Goal: Task Accomplishment & Management: Manage account settings

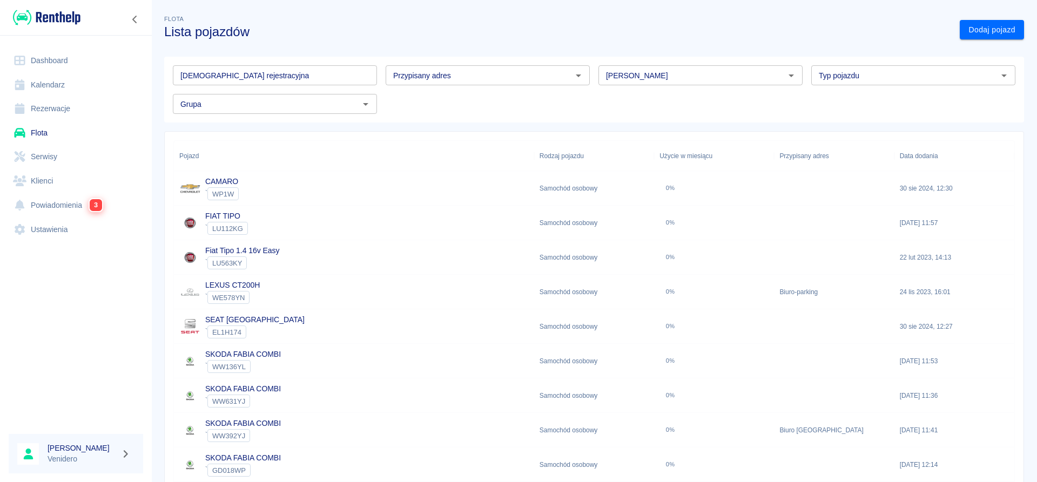
click at [296, 75] on input "[DEMOGRAPHIC_DATA] rejestracyjna" at bounding box center [275, 75] width 204 height 20
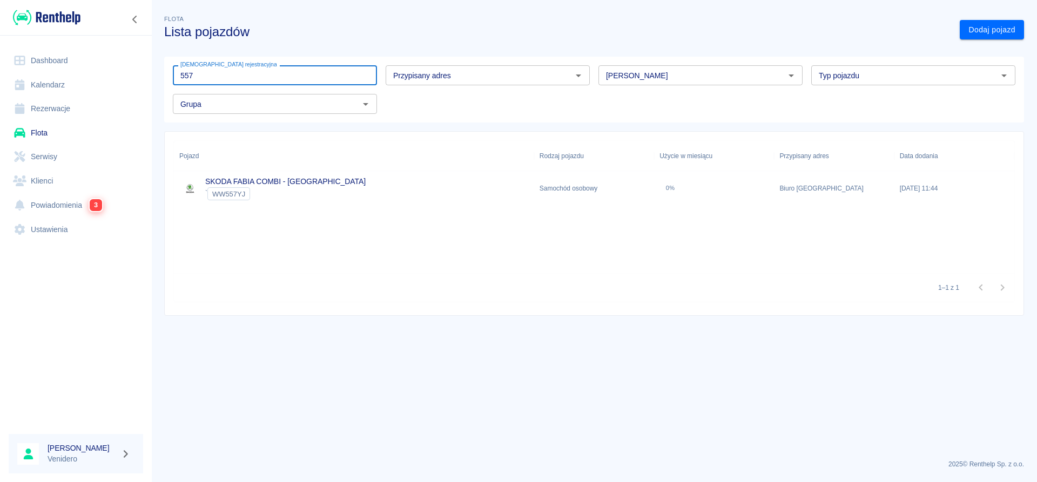
type input "557"
click at [280, 179] on link "SKODA FABIA COMBI - [GEOGRAPHIC_DATA]" at bounding box center [285, 181] width 160 height 9
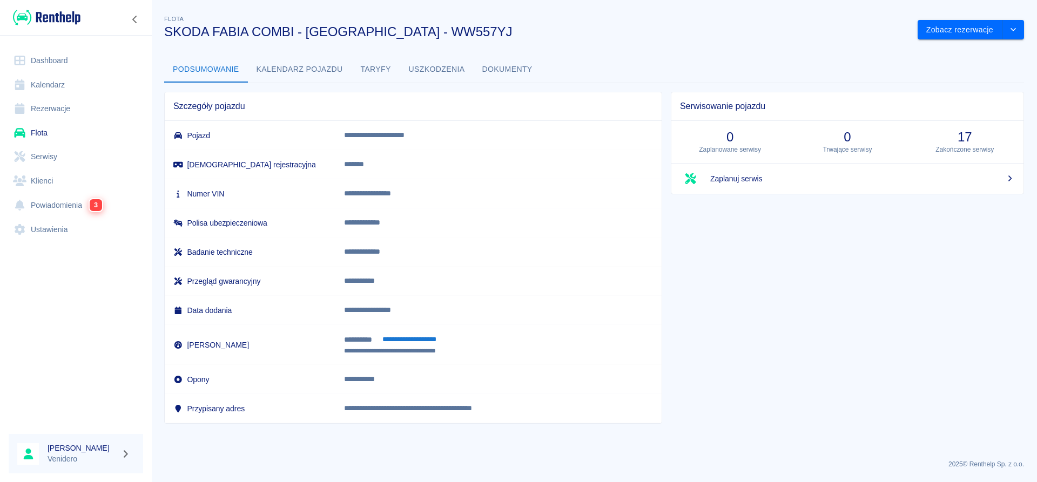
click at [40, 130] on link "Flota" at bounding box center [76, 133] width 134 height 24
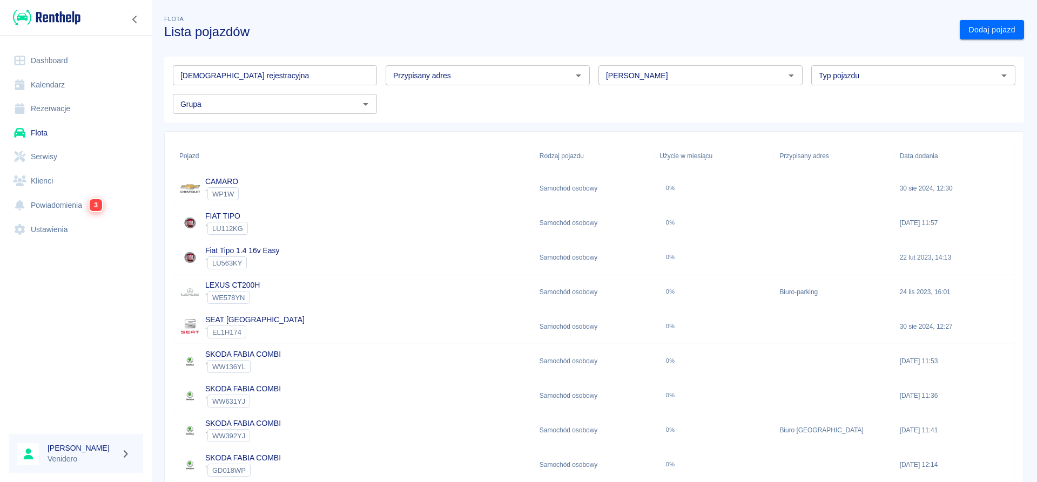
click at [299, 77] on input "[DEMOGRAPHIC_DATA] rejestracyjna" at bounding box center [275, 75] width 204 height 20
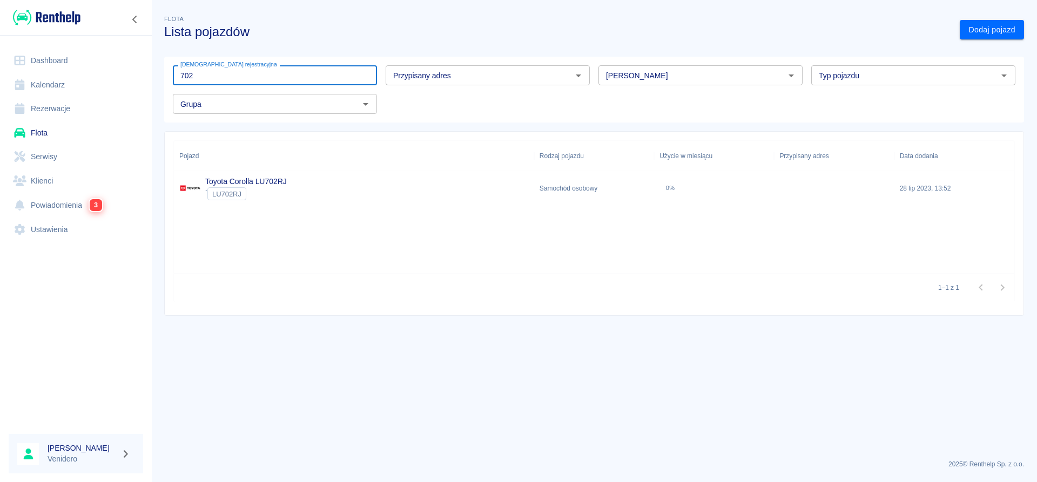
type input "702"
click at [231, 183] on link "Toyota Corolla LU702RJ" at bounding box center [246, 181] width 82 height 9
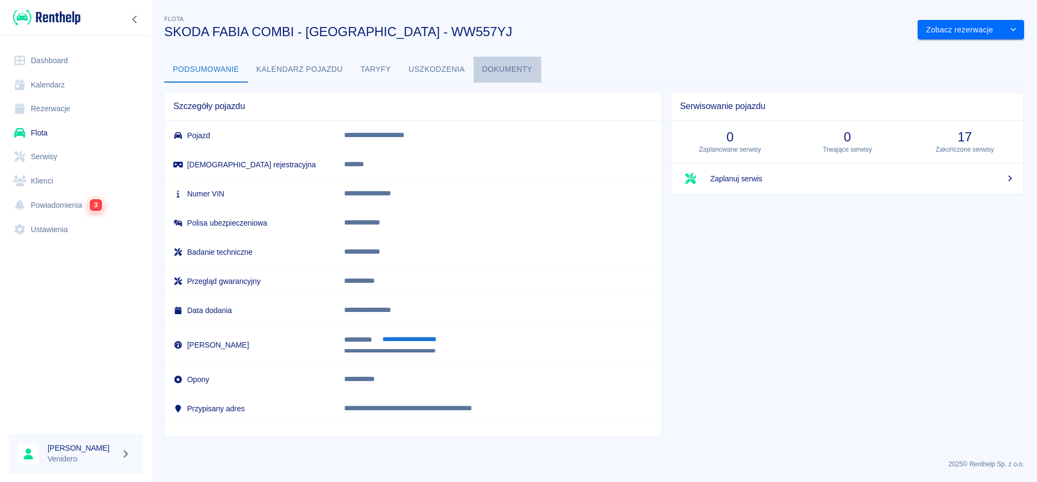
click at [498, 71] on button "Dokumenty" at bounding box center [508, 70] width 68 height 26
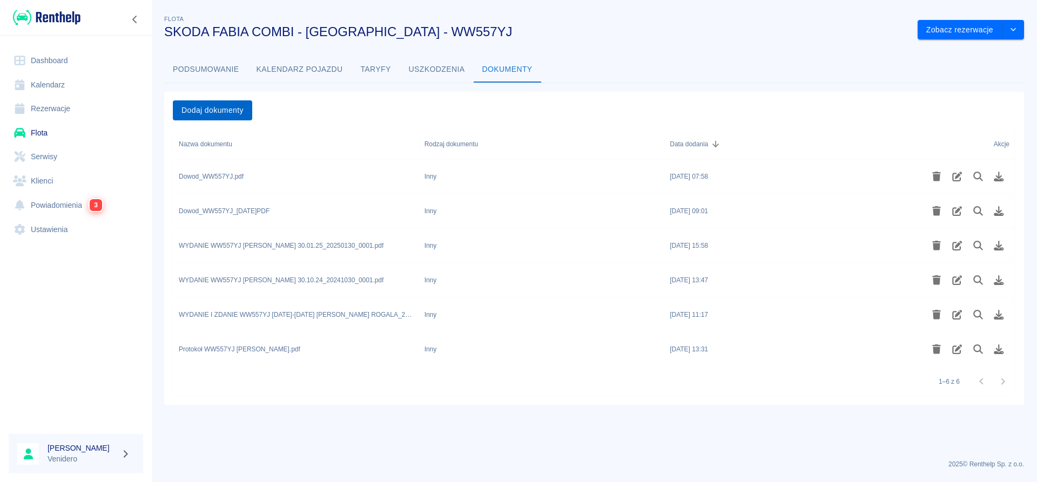
click at [227, 106] on button "Dodaj dokumenty" at bounding box center [212, 110] width 79 height 20
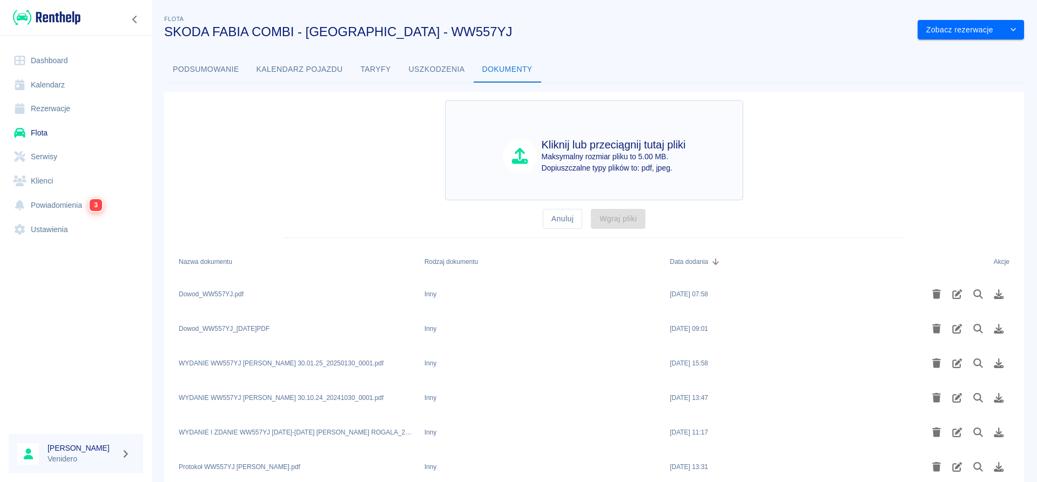
click at [596, 159] on p "Maksymalny rozmiar pliku to 5.00 MB." at bounding box center [614, 156] width 144 height 11
type input "C:\fakepath\Wydanie _WW557YJ_Blaz.pdf"
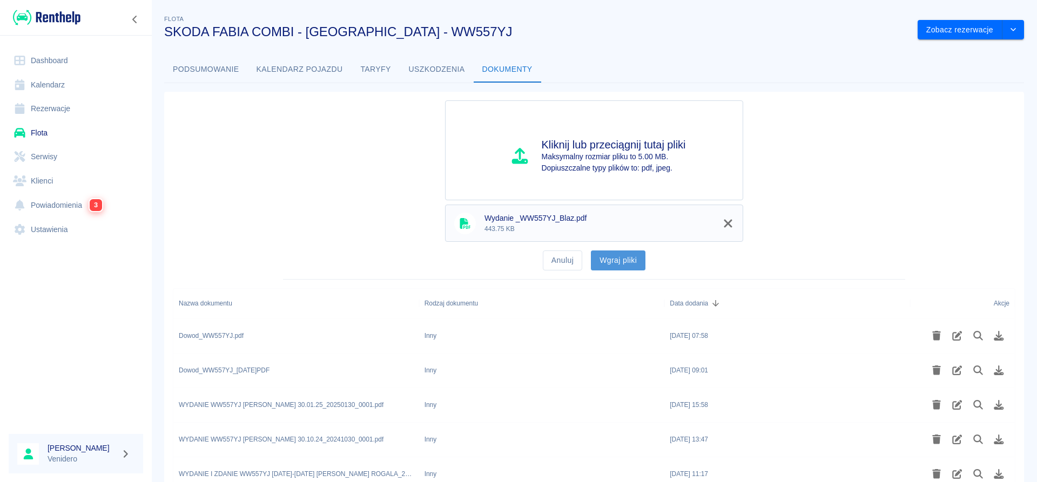
click at [607, 263] on button "Wgraj pliki" at bounding box center [618, 261] width 55 height 20
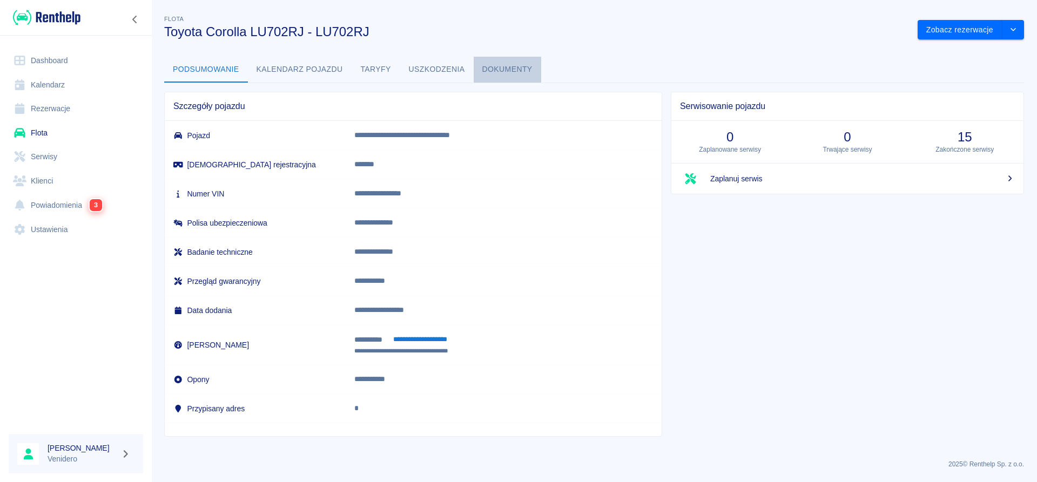
click at [501, 69] on button "Dokumenty" at bounding box center [508, 70] width 68 height 26
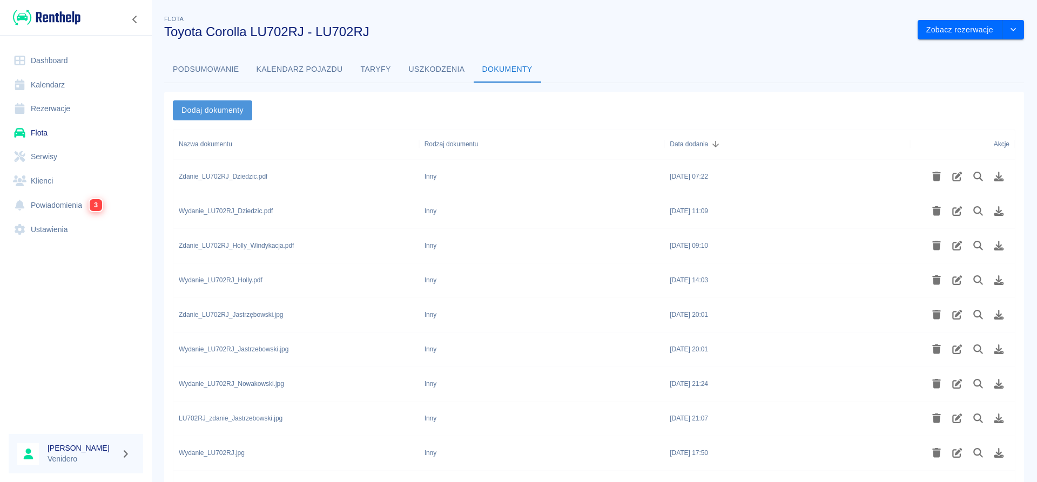
click at [224, 113] on button "Dodaj dokumenty" at bounding box center [212, 110] width 79 height 20
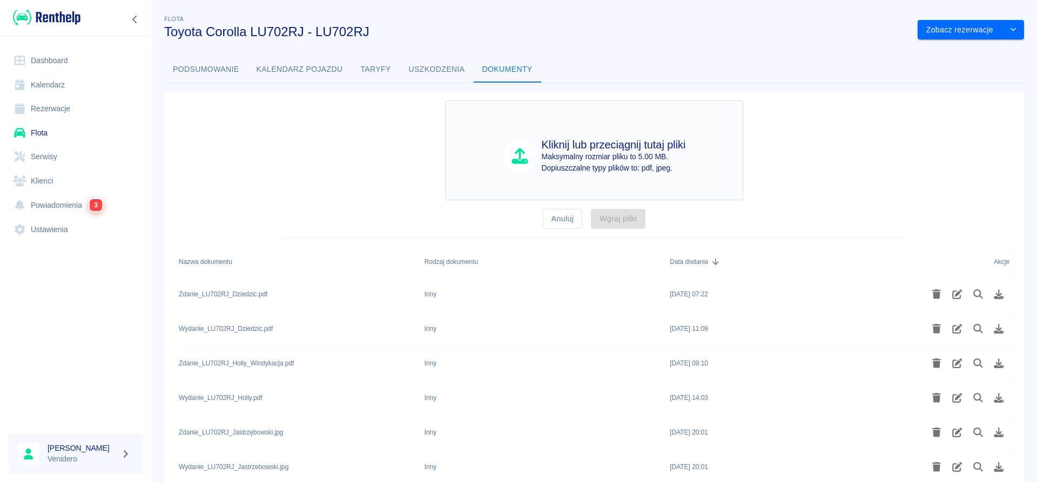
click at [612, 161] on p "Maksymalny rozmiar pliku to 5.00 MB." at bounding box center [614, 156] width 144 height 11
type input "C:\fakepath\Wydanie_LU702RJ_Dziedzic.pdf"
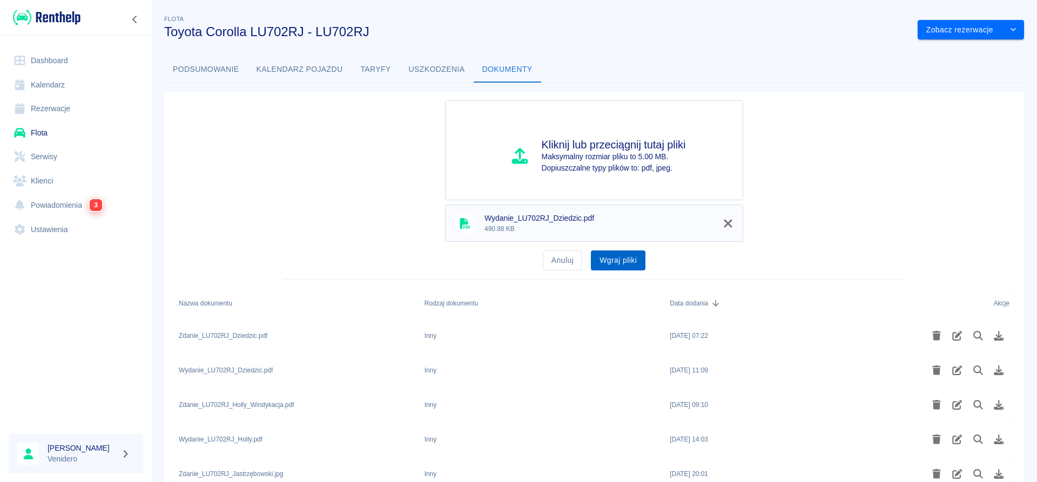
click at [617, 259] on button "Wgraj pliki" at bounding box center [618, 261] width 55 height 20
